Goal: Understand process/instructions: Learn how to perform a task or action

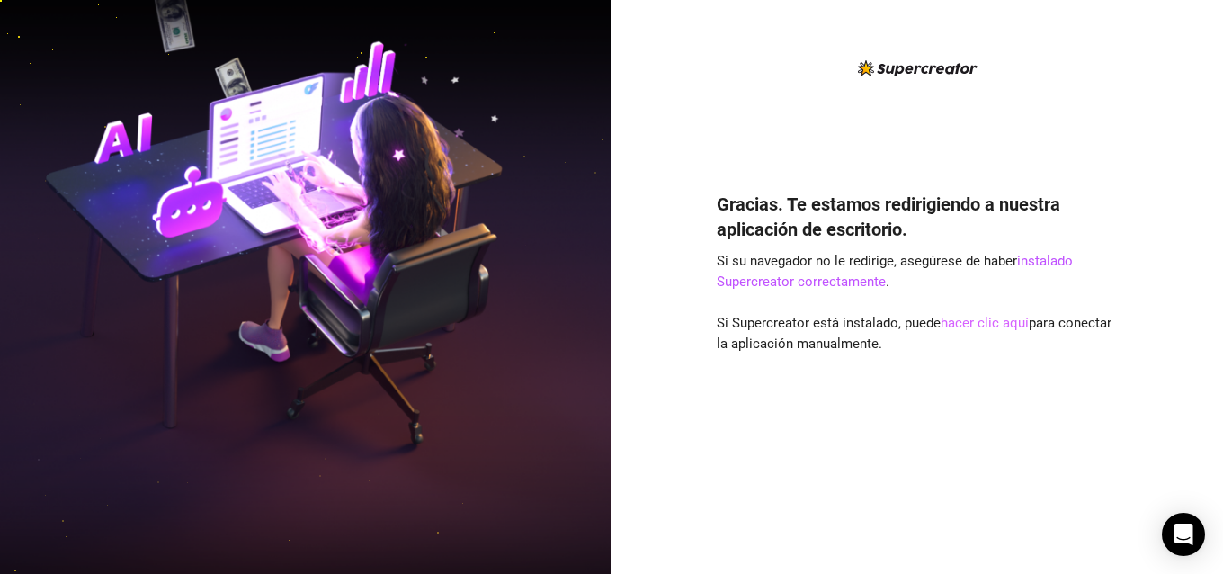
click at [1004, 322] on font "hacer clic aquí" at bounding box center [985, 323] width 88 height 16
click at [959, 320] on font "hacer clic aquí" at bounding box center [985, 323] width 88 height 16
